Goal: Navigation & Orientation: Find specific page/section

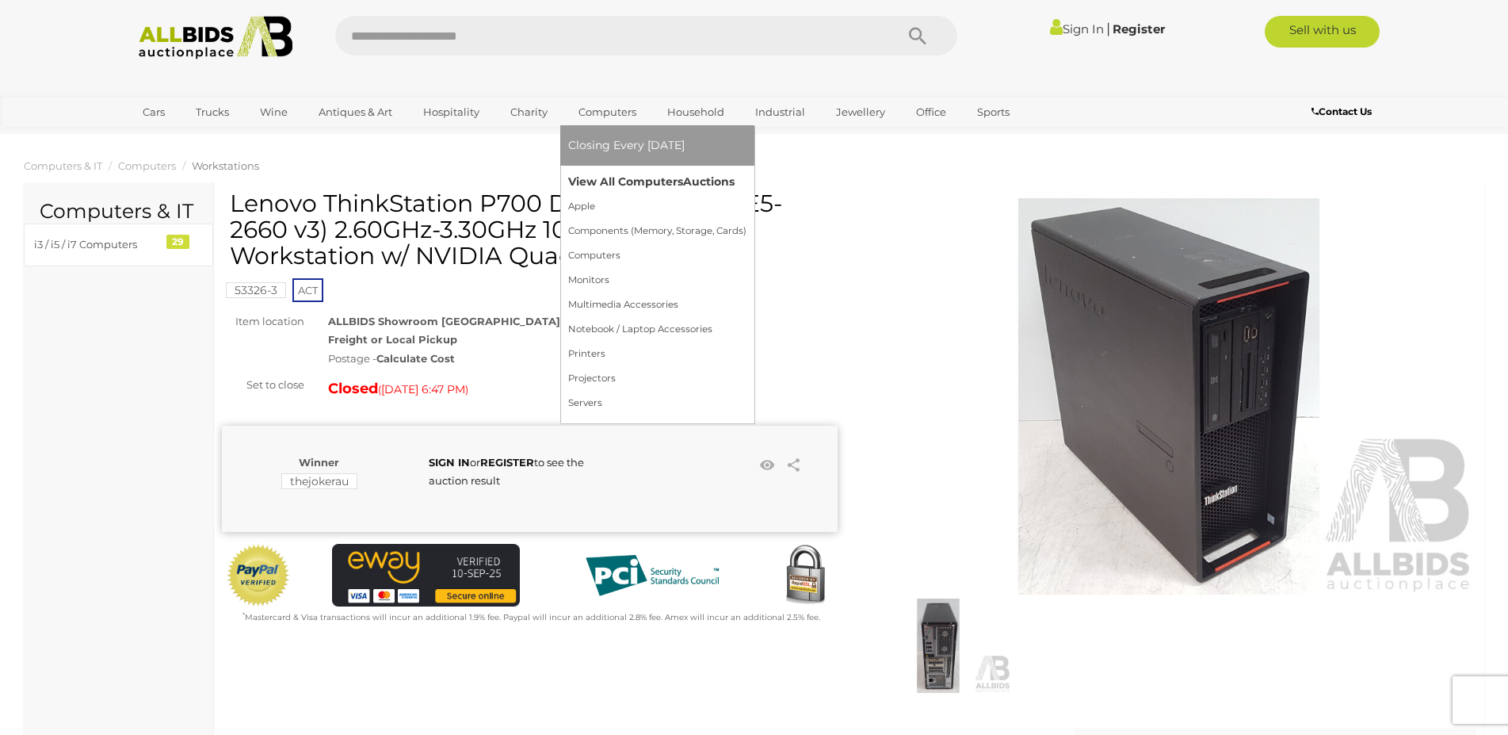
click at [608, 179] on link "View All Computers Auctions" at bounding box center [657, 182] width 178 height 25
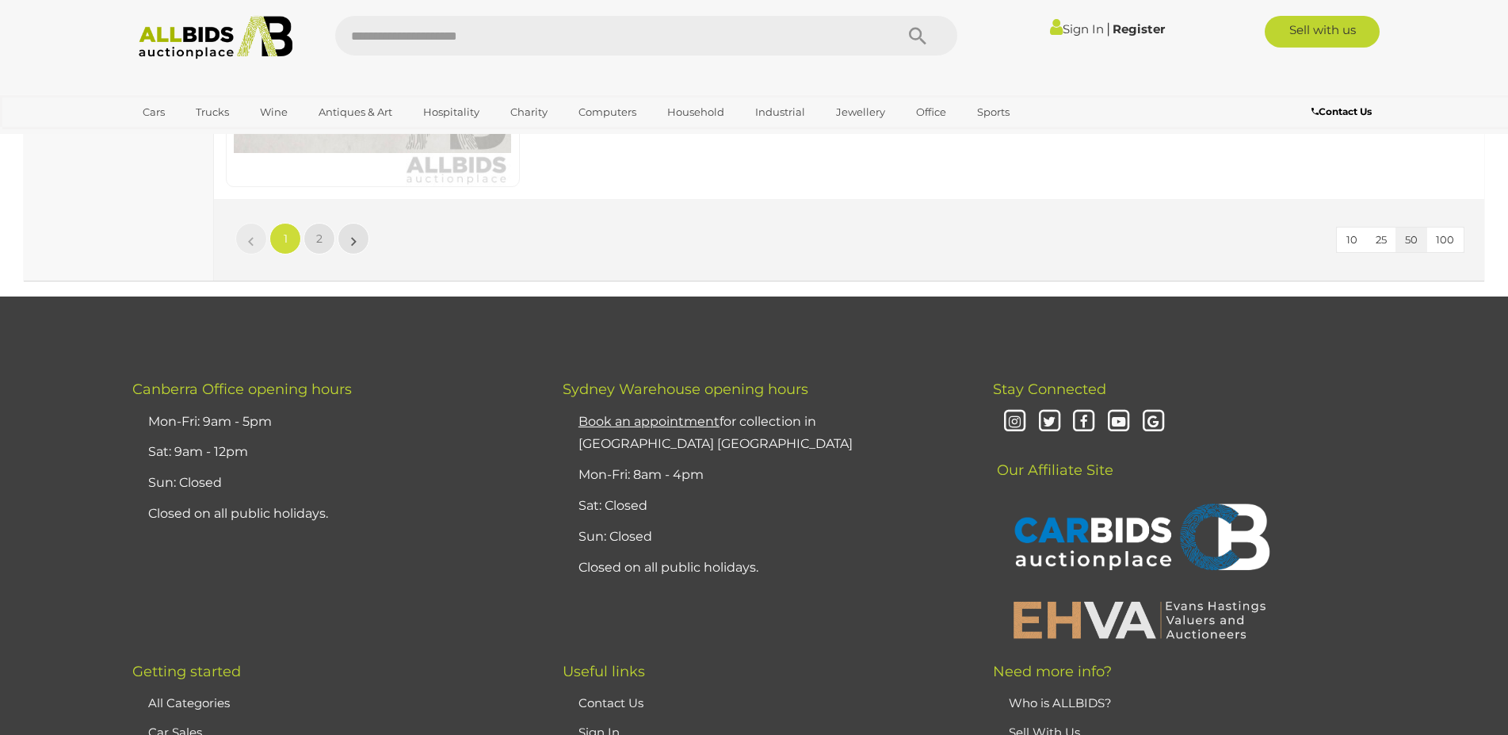
scroll to position [15279, 0]
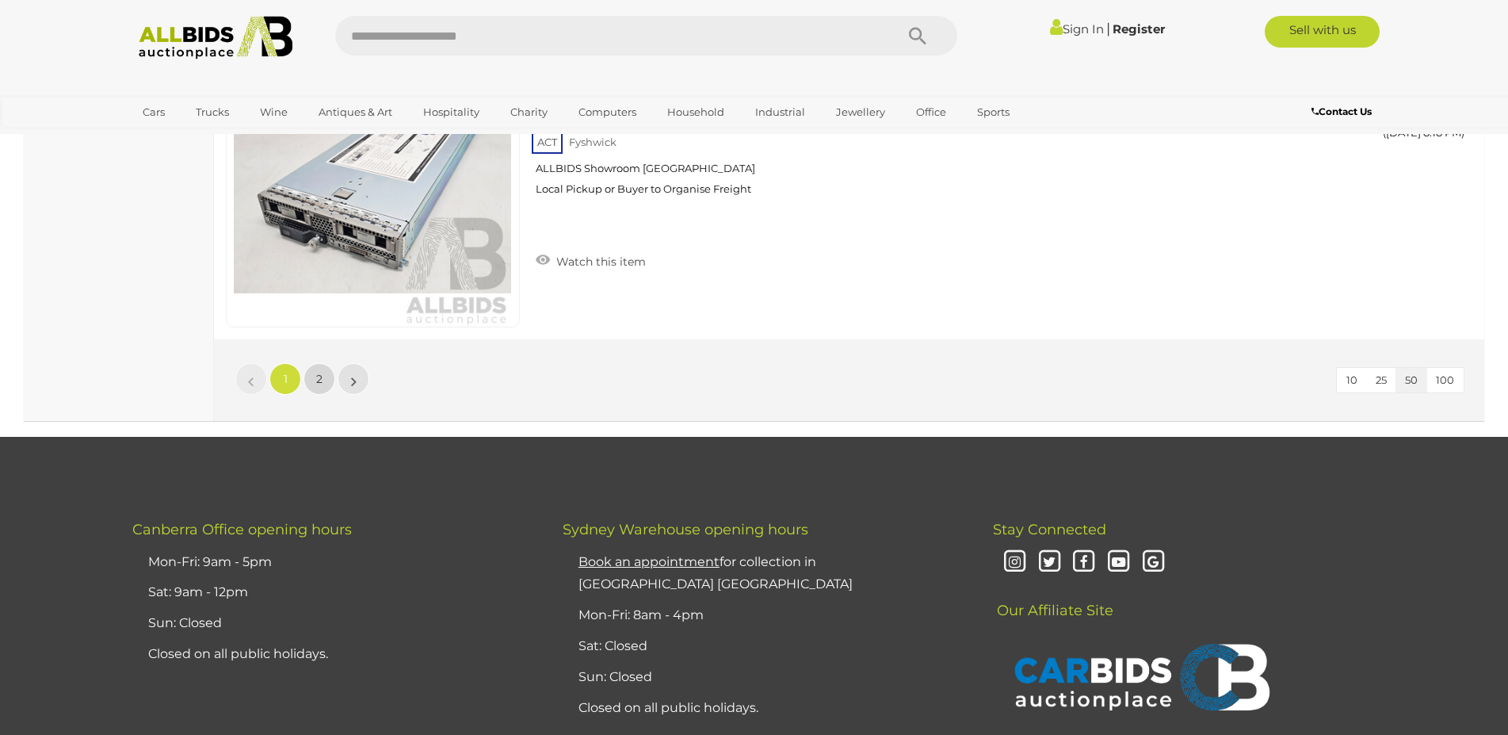
click at [311, 373] on link "2" at bounding box center [320, 379] width 32 height 32
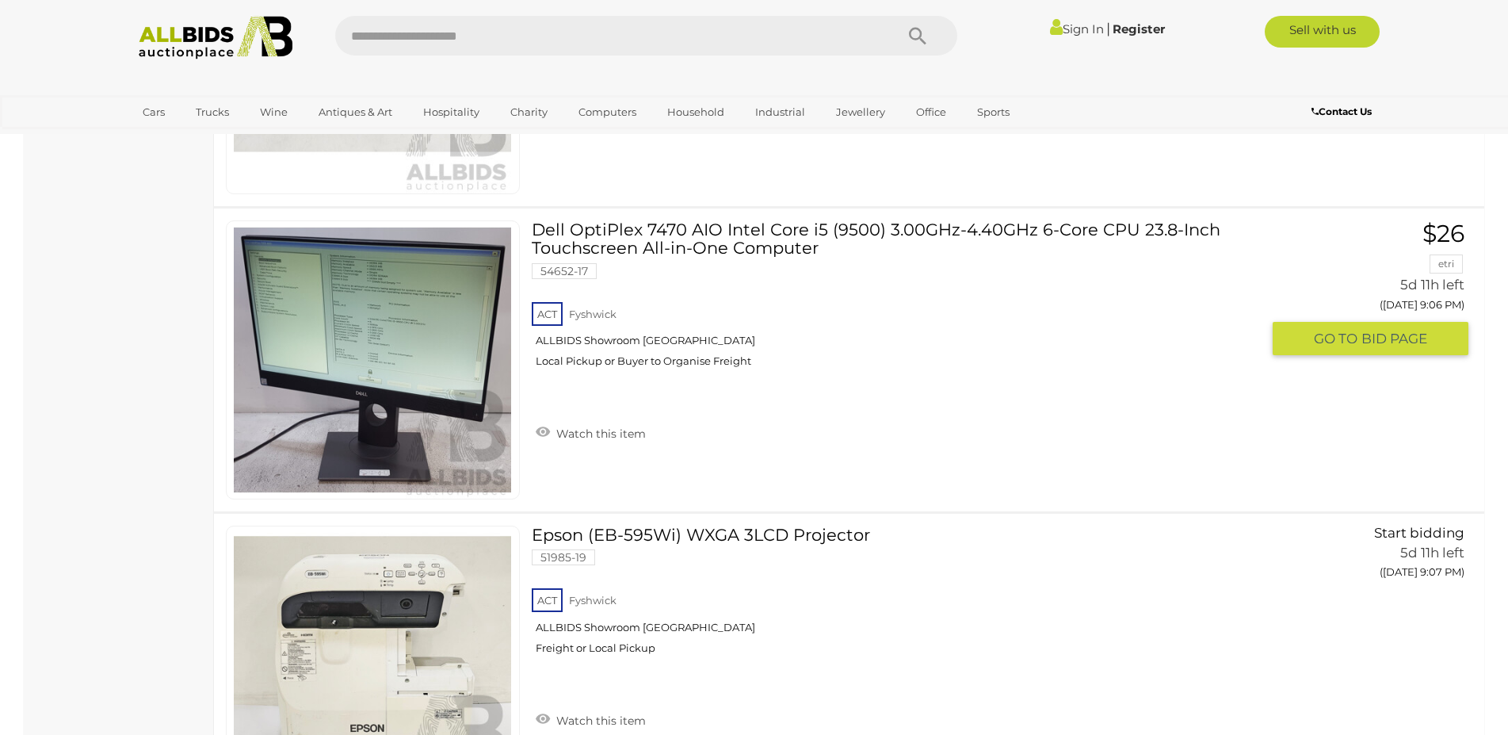
scroll to position [8044, 0]
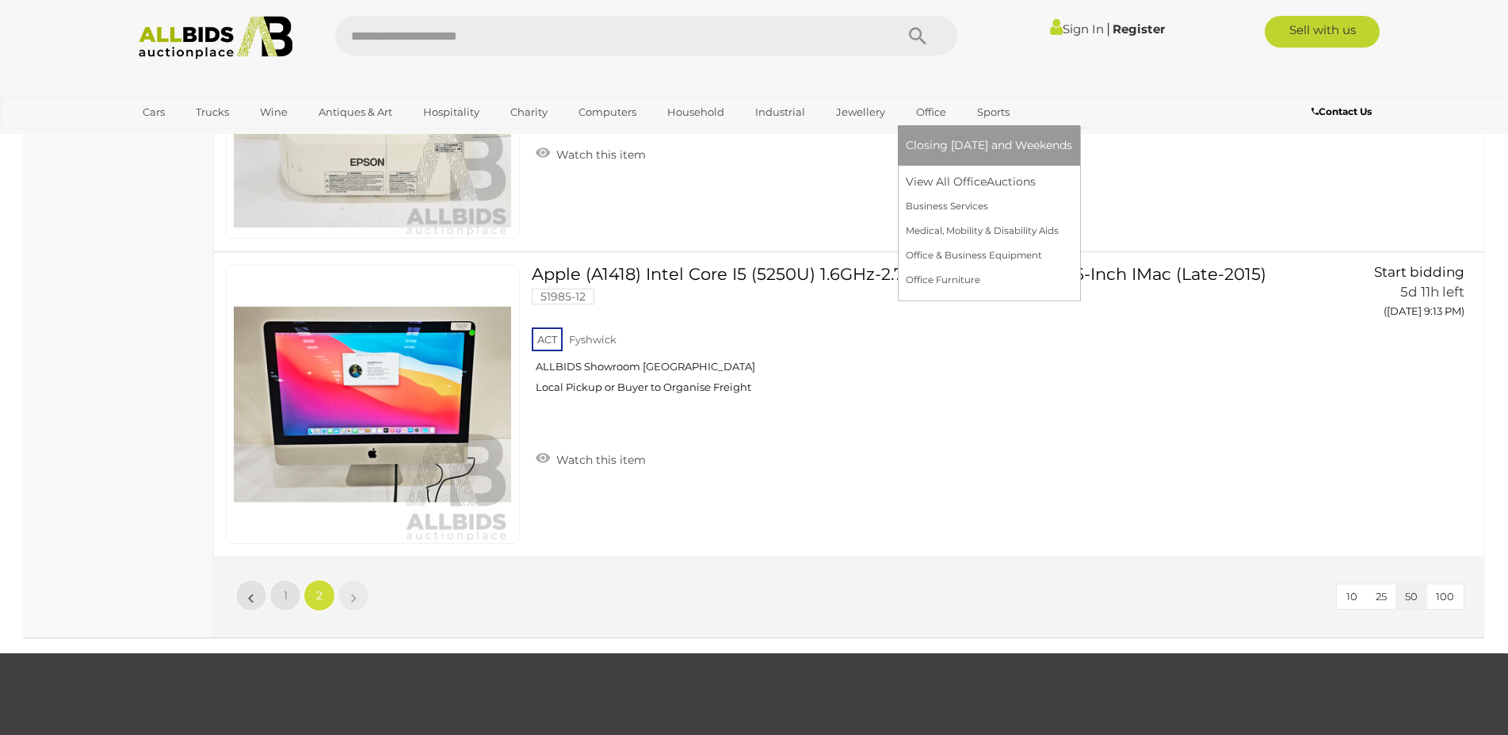
click at [923, 110] on link "Office" at bounding box center [931, 112] width 51 height 26
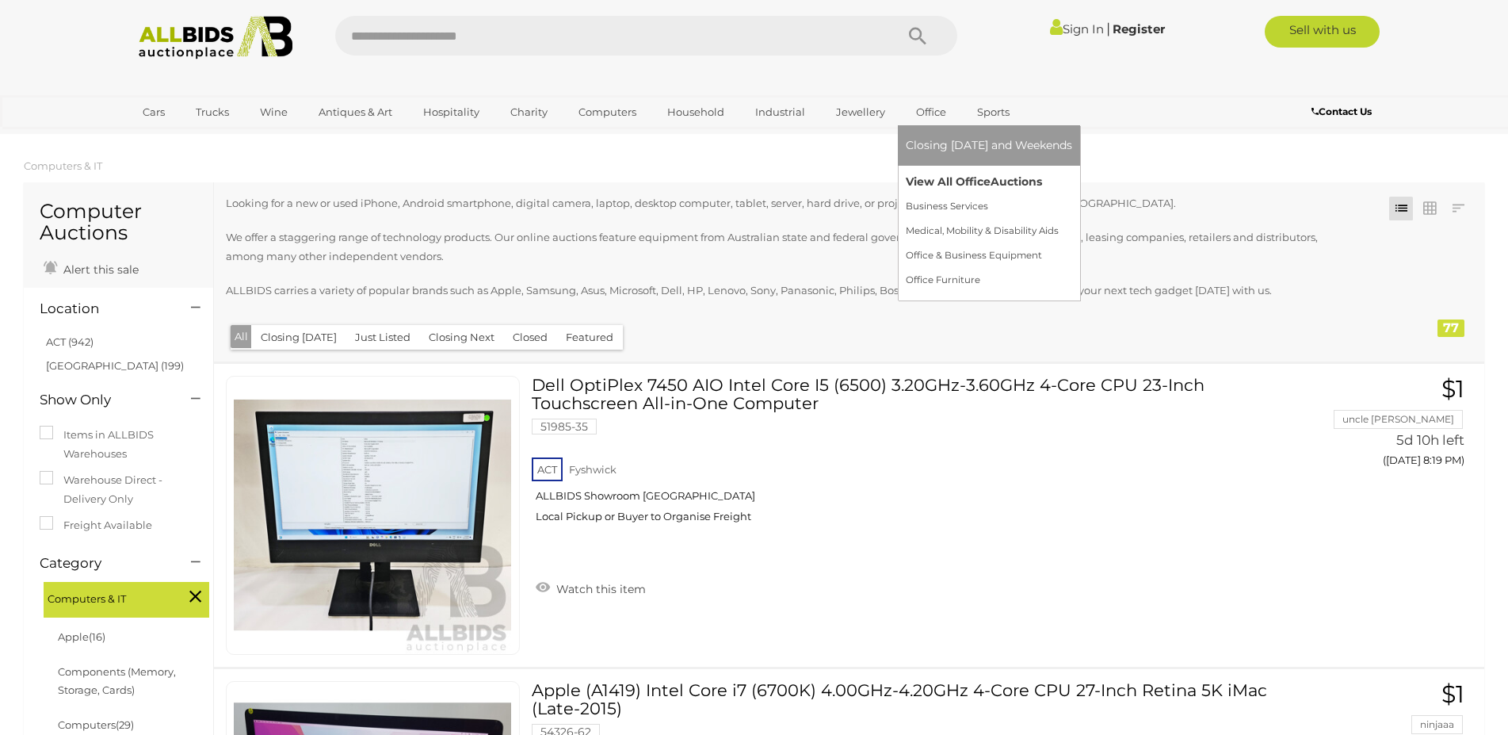
click at [930, 175] on link "View All Office Auctions" at bounding box center [989, 182] width 166 height 25
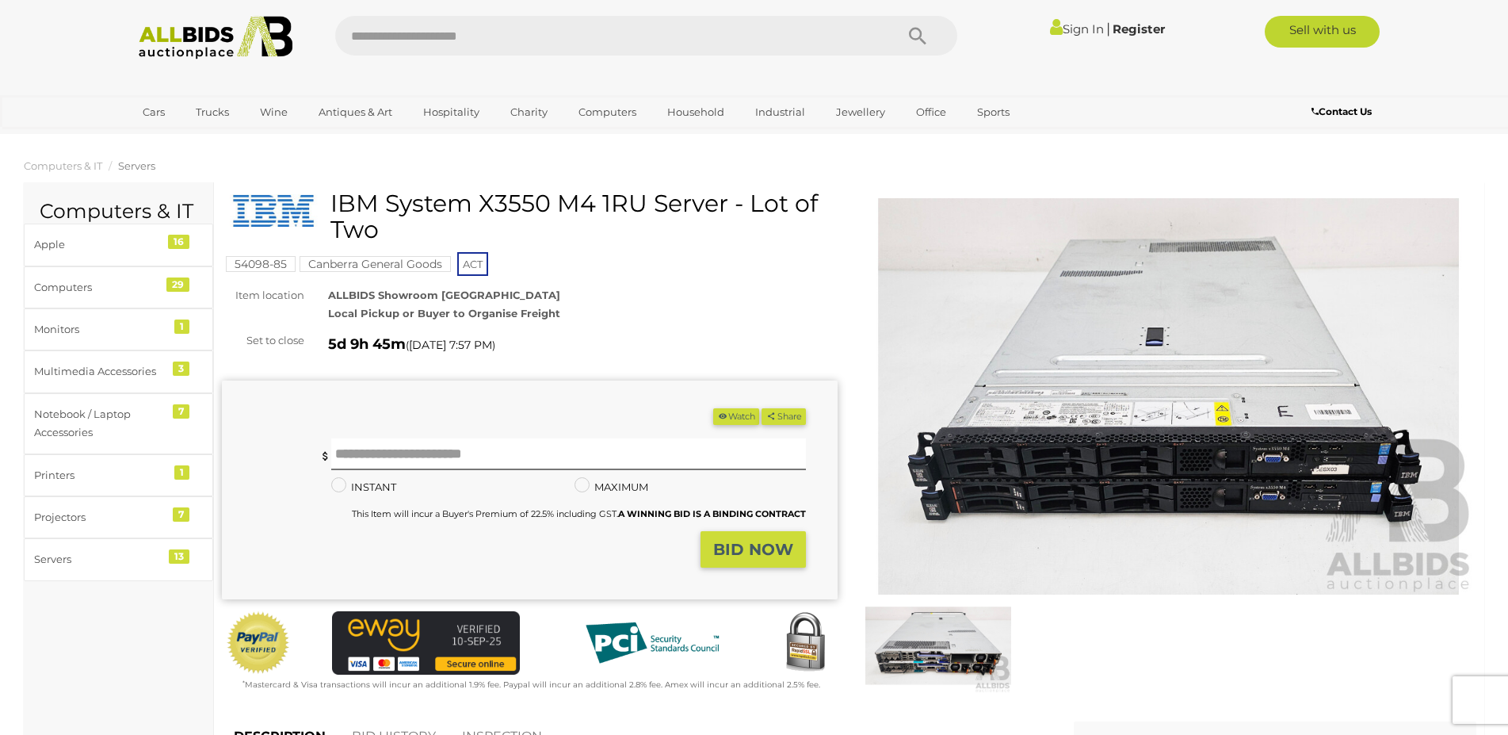
click at [1179, 438] on img at bounding box center [1170, 396] width 616 height 396
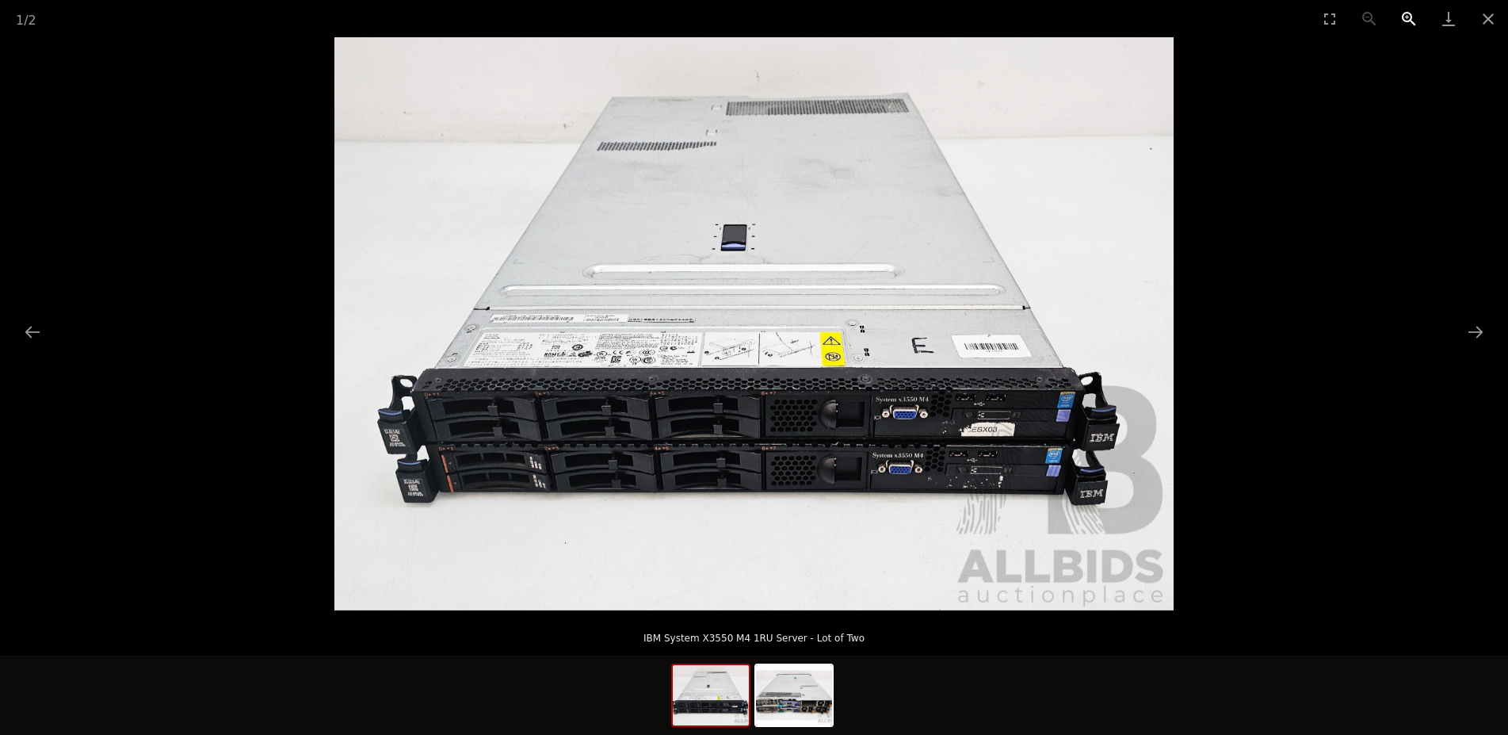
click at [1403, 14] on button "Zoom in" at bounding box center [1409, 18] width 40 height 37
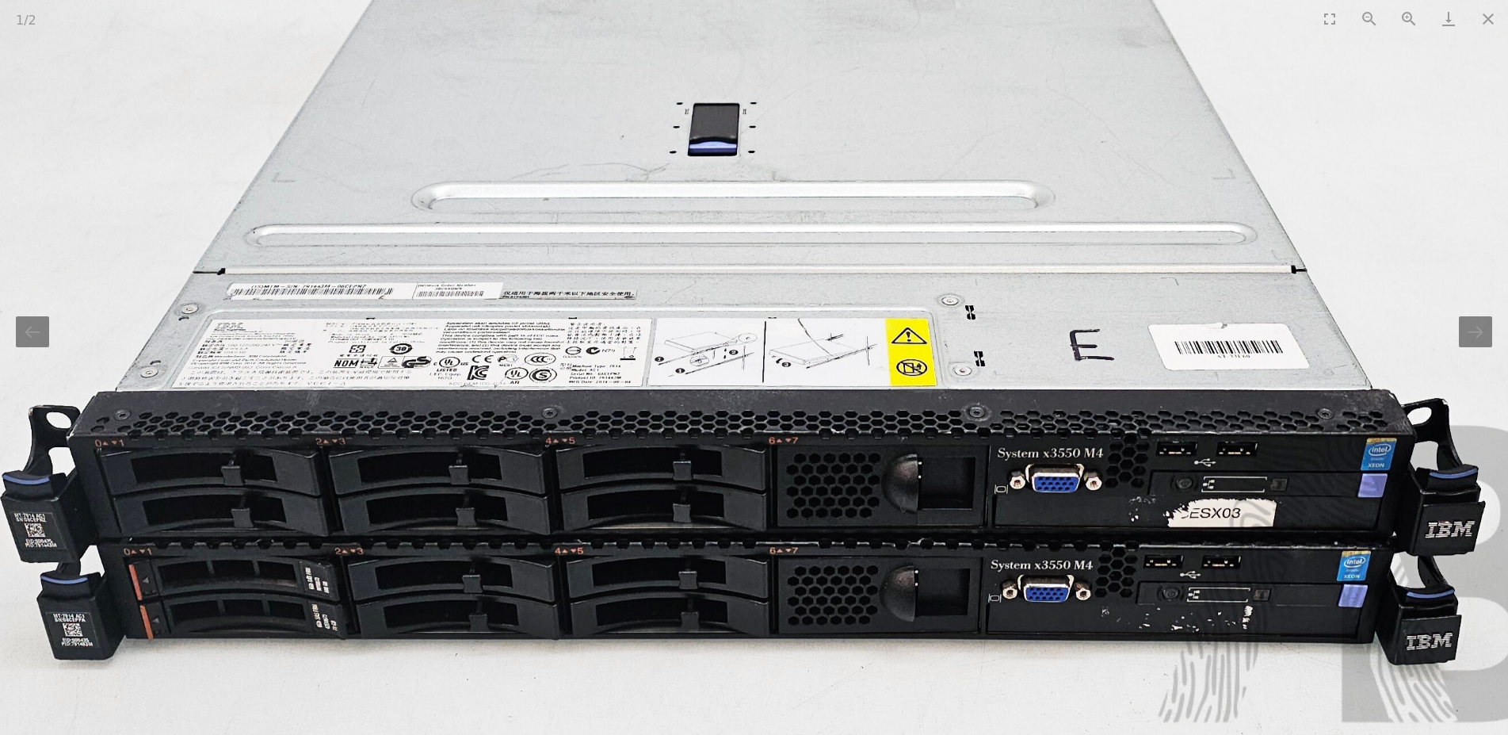
click at [955, 495] on img at bounding box center [753, 302] width 1679 height 1146
click at [1479, 336] on button "Next slide" at bounding box center [1475, 331] width 33 height 31
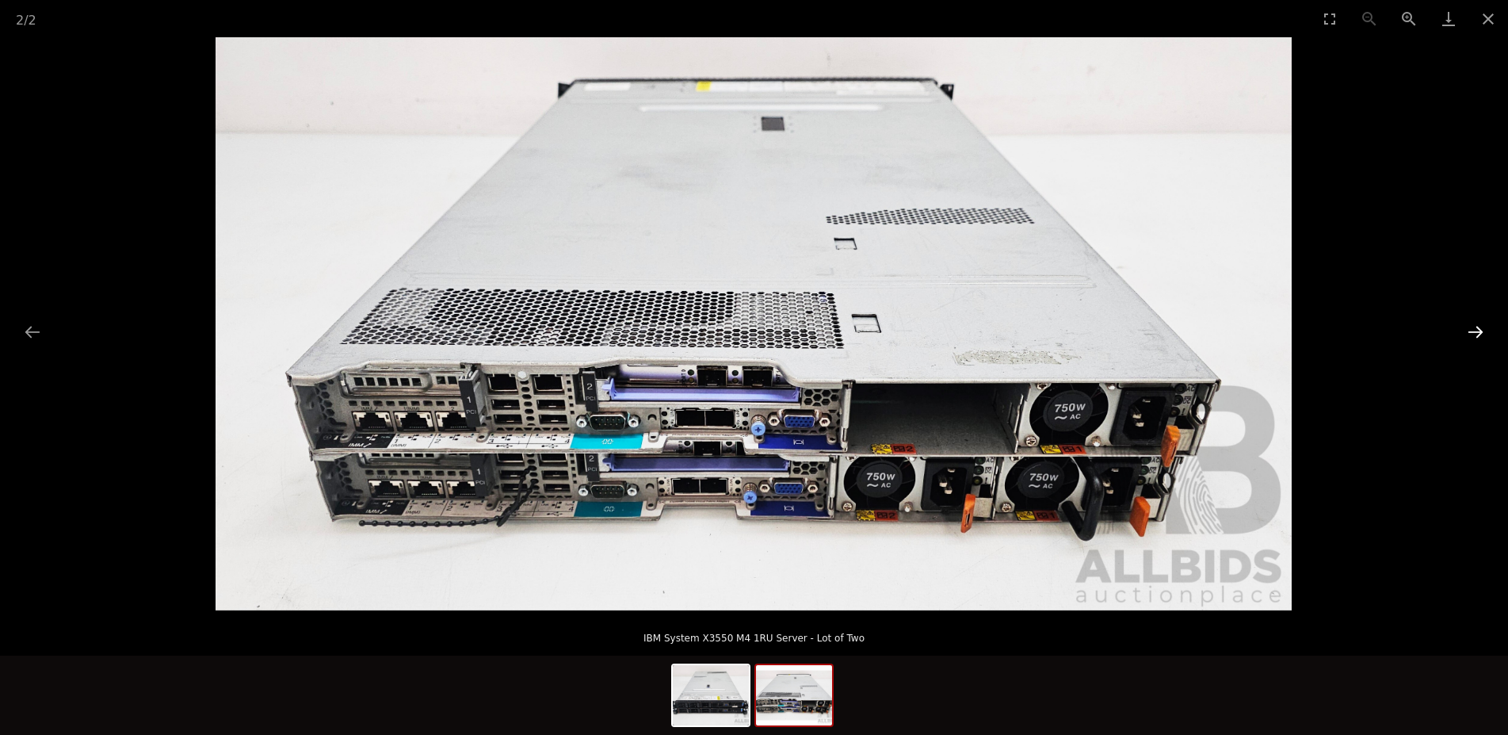
click at [1476, 319] on button "Next slide" at bounding box center [1475, 331] width 33 height 31
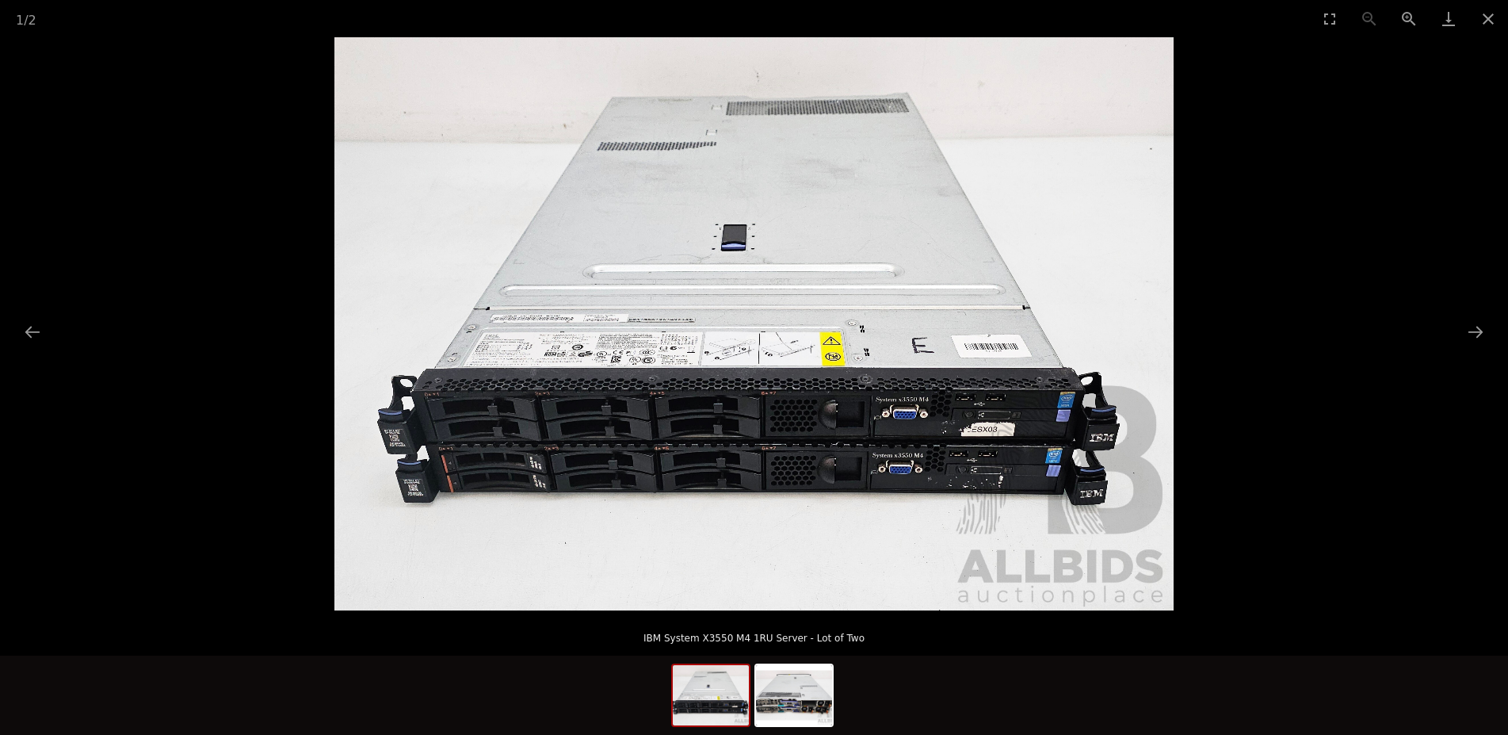
click at [1428, 287] on picture at bounding box center [754, 323] width 1508 height 573
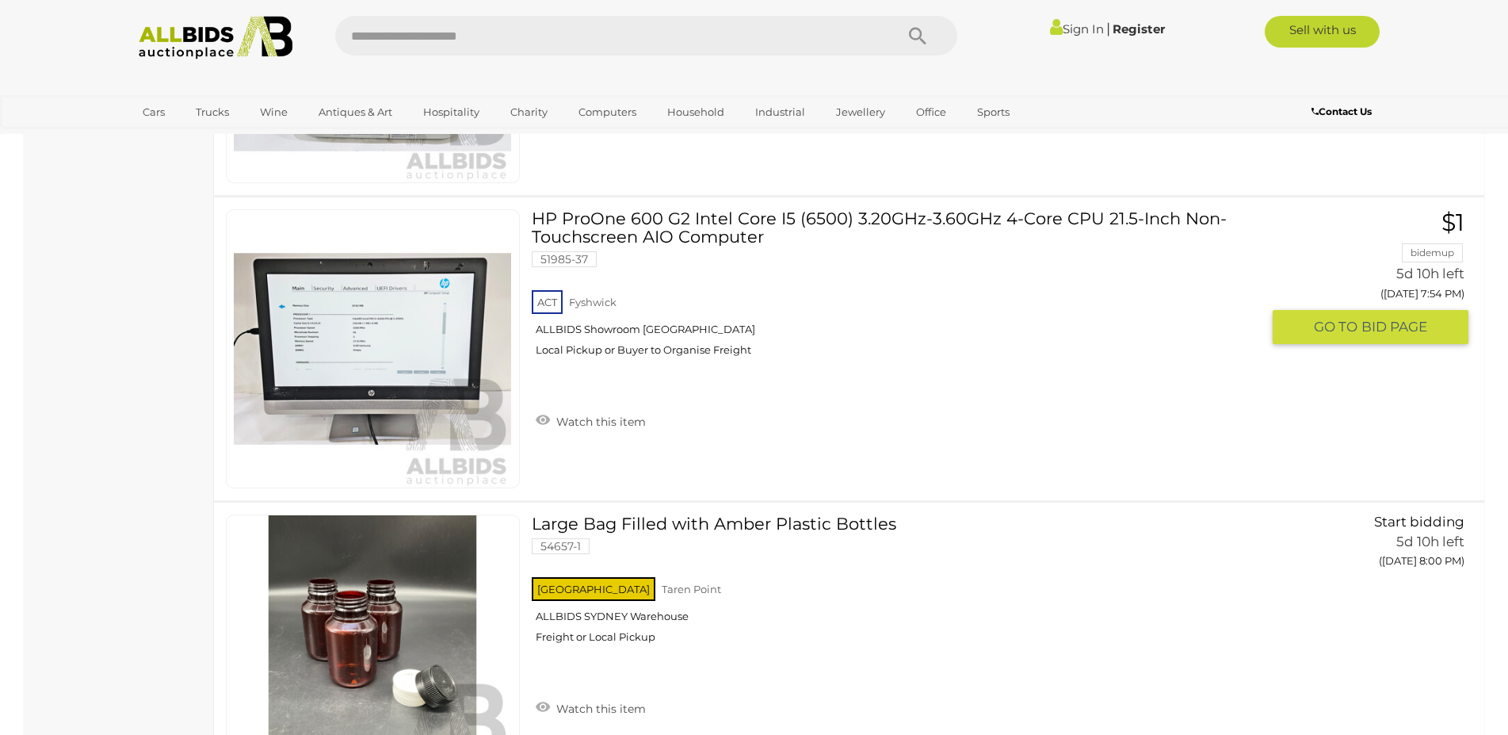
scroll to position [5901, 0]
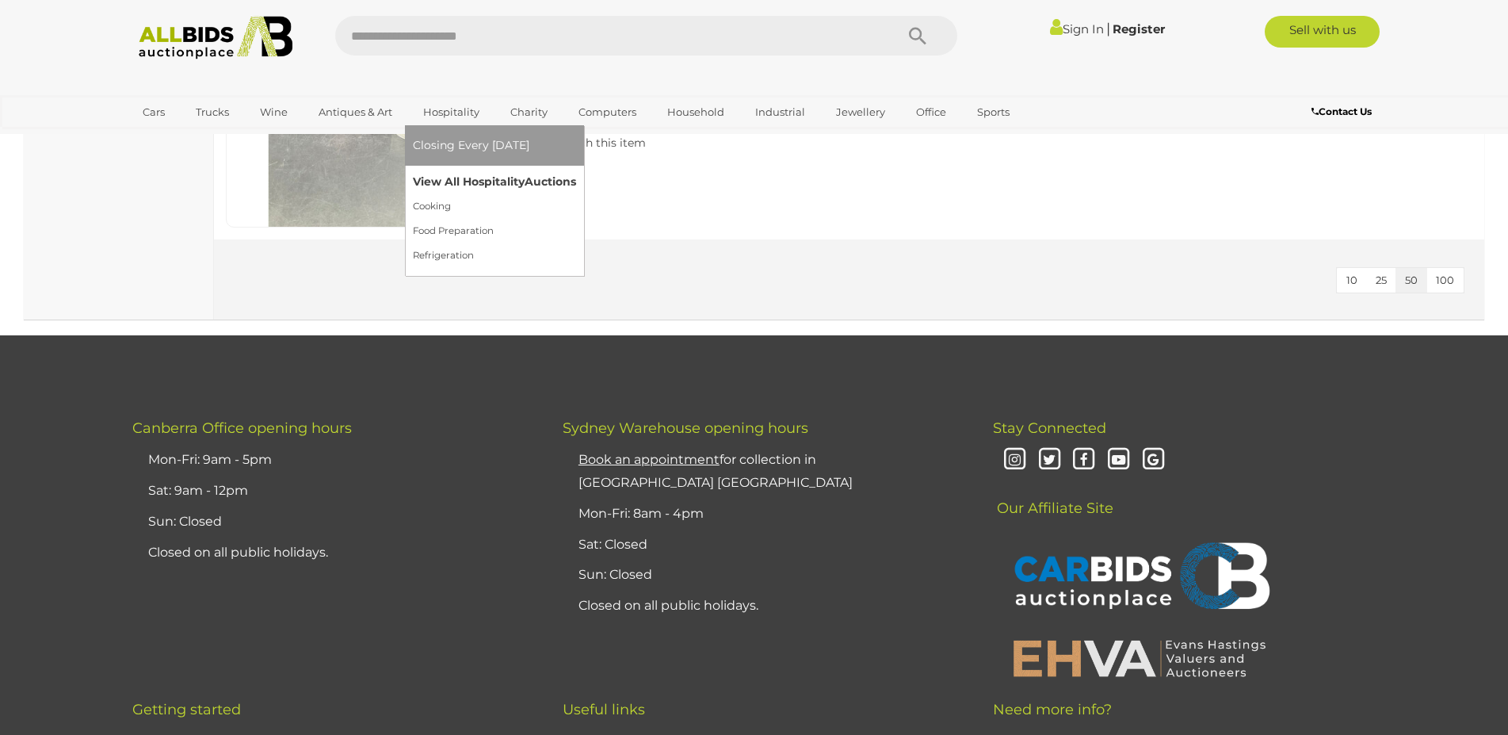
click at [450, 182] on link "View All Hospitality Auctions" at bounding box center [494, 182] width 163 height 25
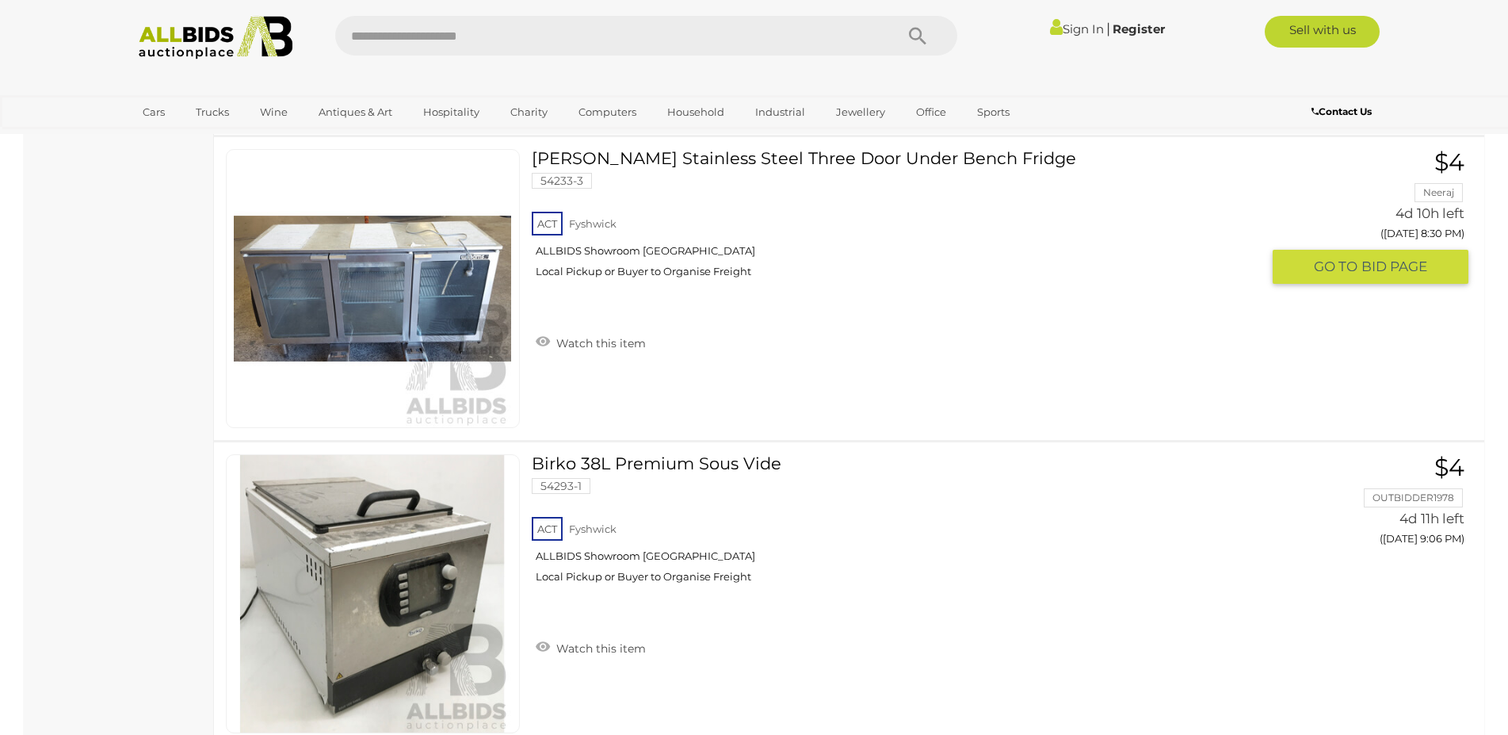
scroll to position [3961, 0]
